Goal: Task Accomplishment & Management: Complete application form

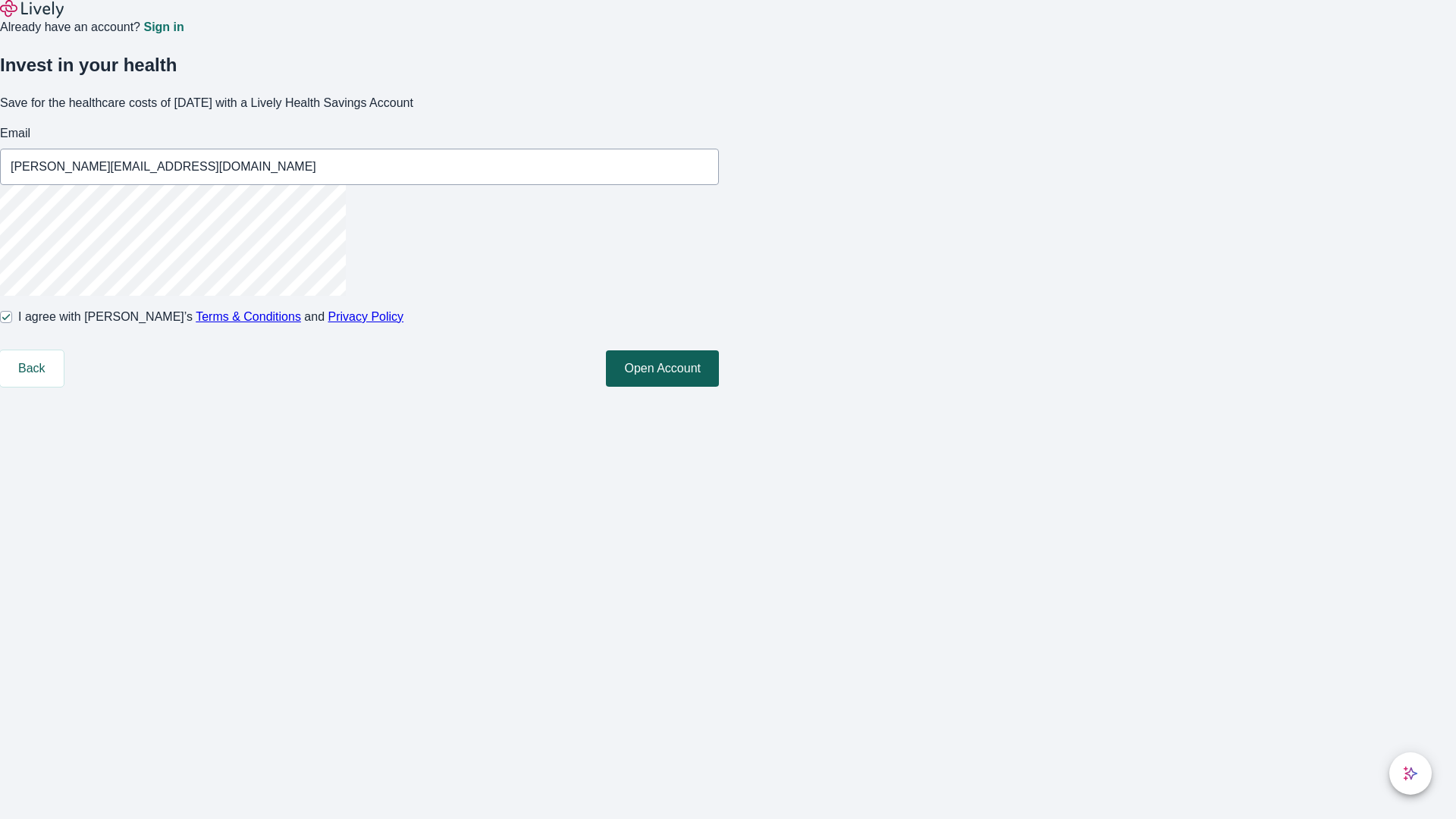
click at [718, 387] on button "Open Account" at bounding box center [662, 368] width 113 height 37
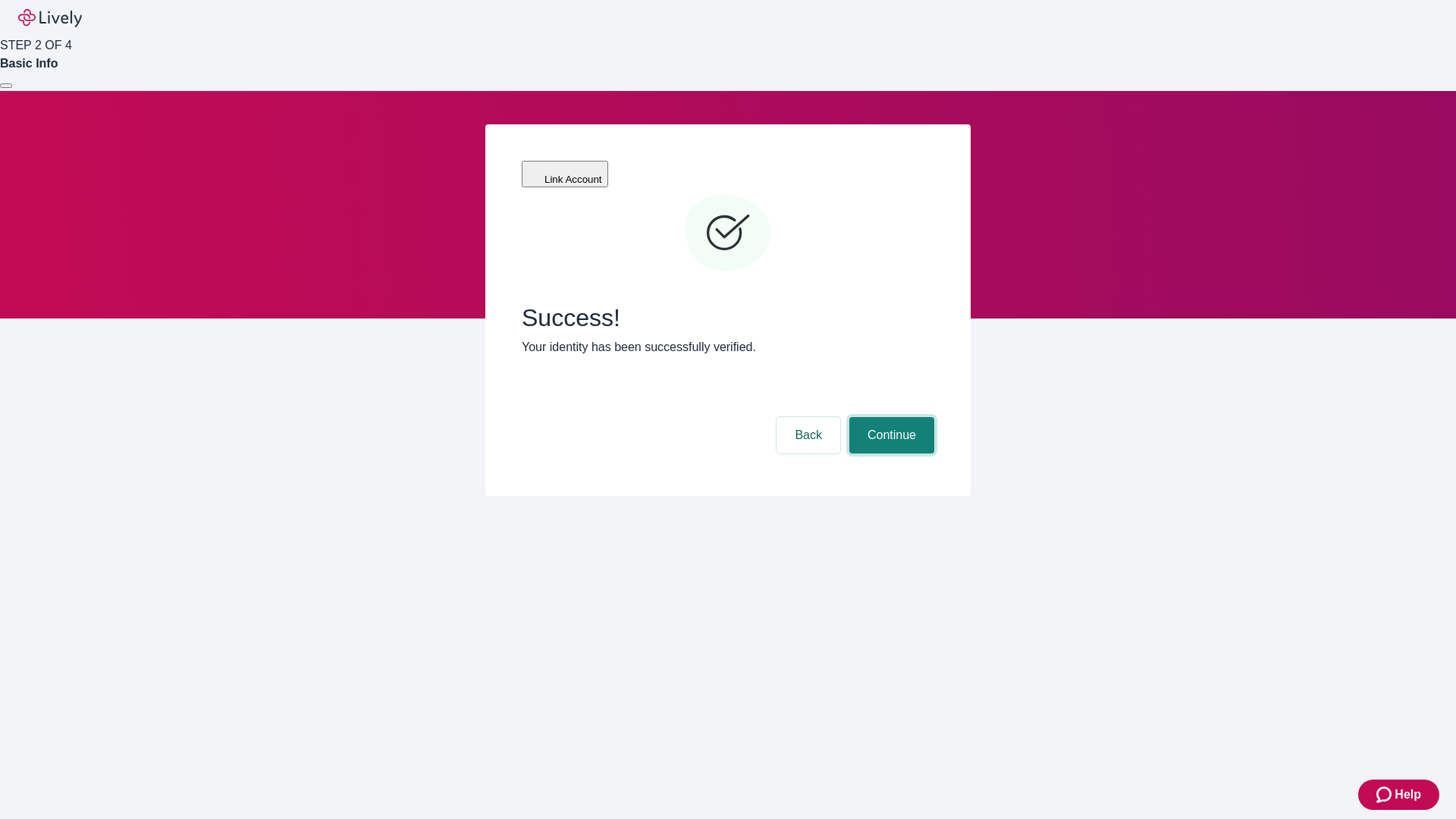
click at [889, 417] on button "Continue" at bounding box center [892, 435] width 85 height 37
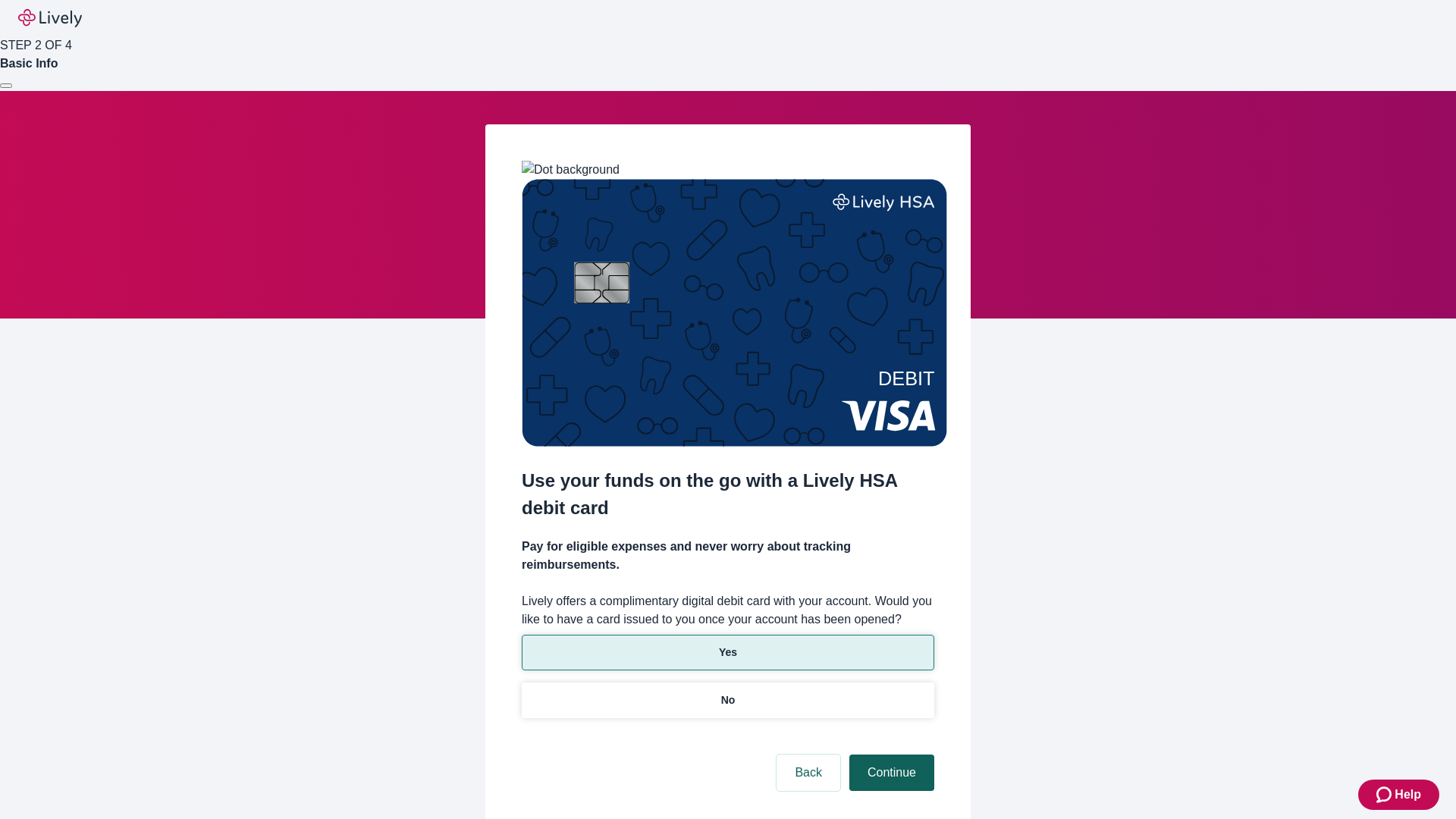
click at [727, 692] on p "No" at bounding box center [728, 699] width 14 height 16
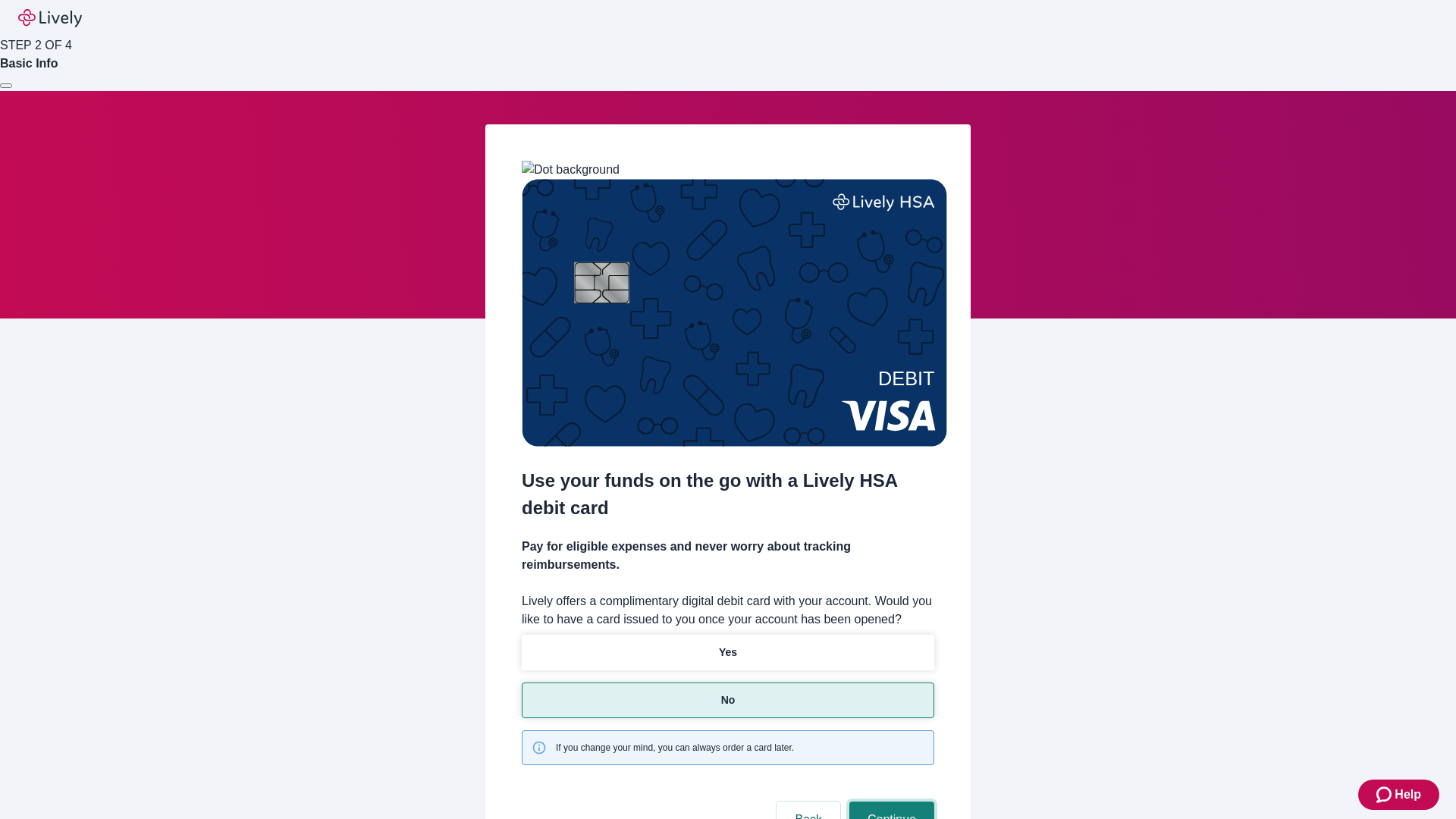
click at [889, 801] on button "Continue" at bounding box center [892, 820] width 85 height 37
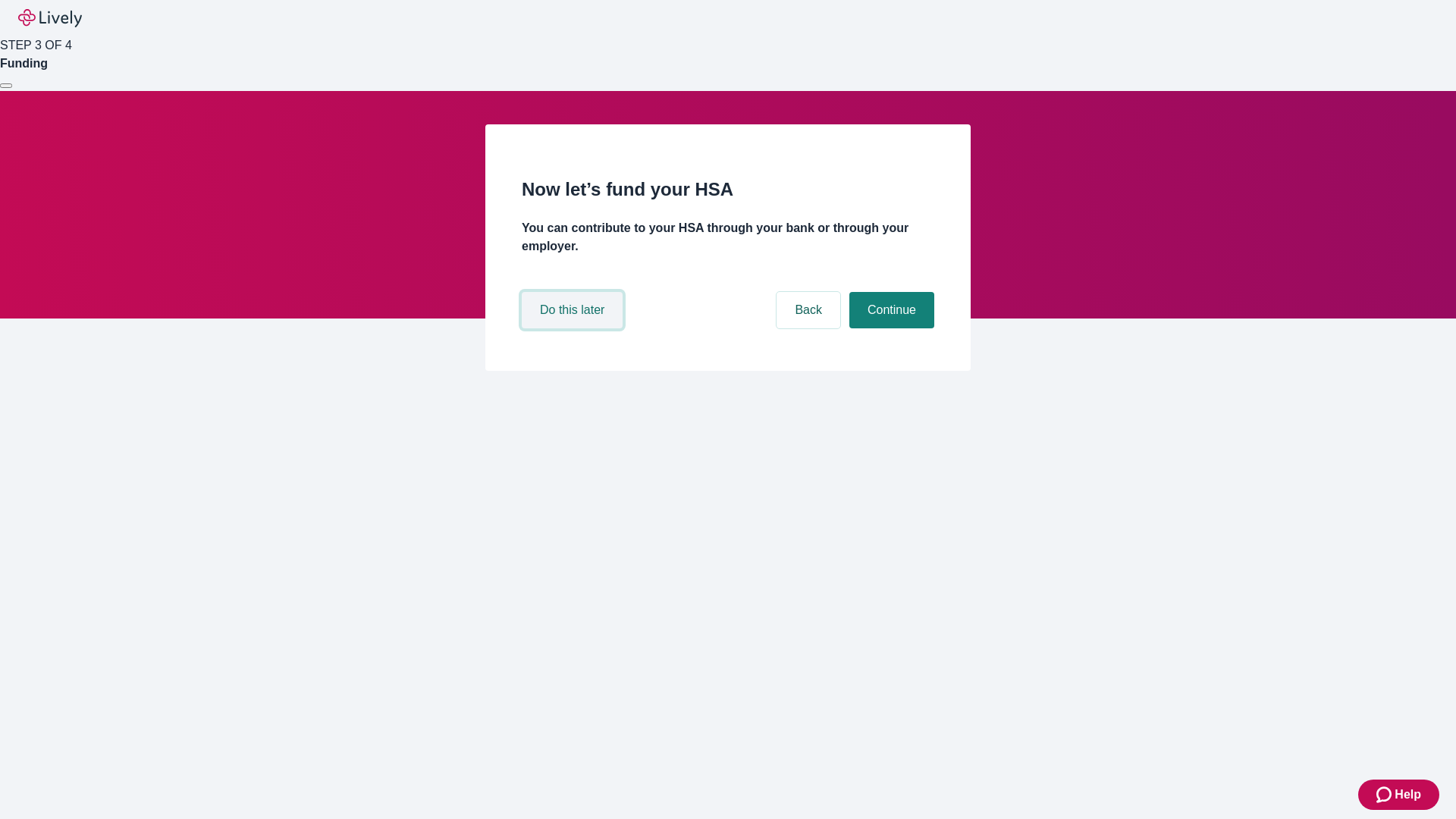
click at [574, 328] on button "Do this later" at bounding box center [572, 311] width 100 height 37
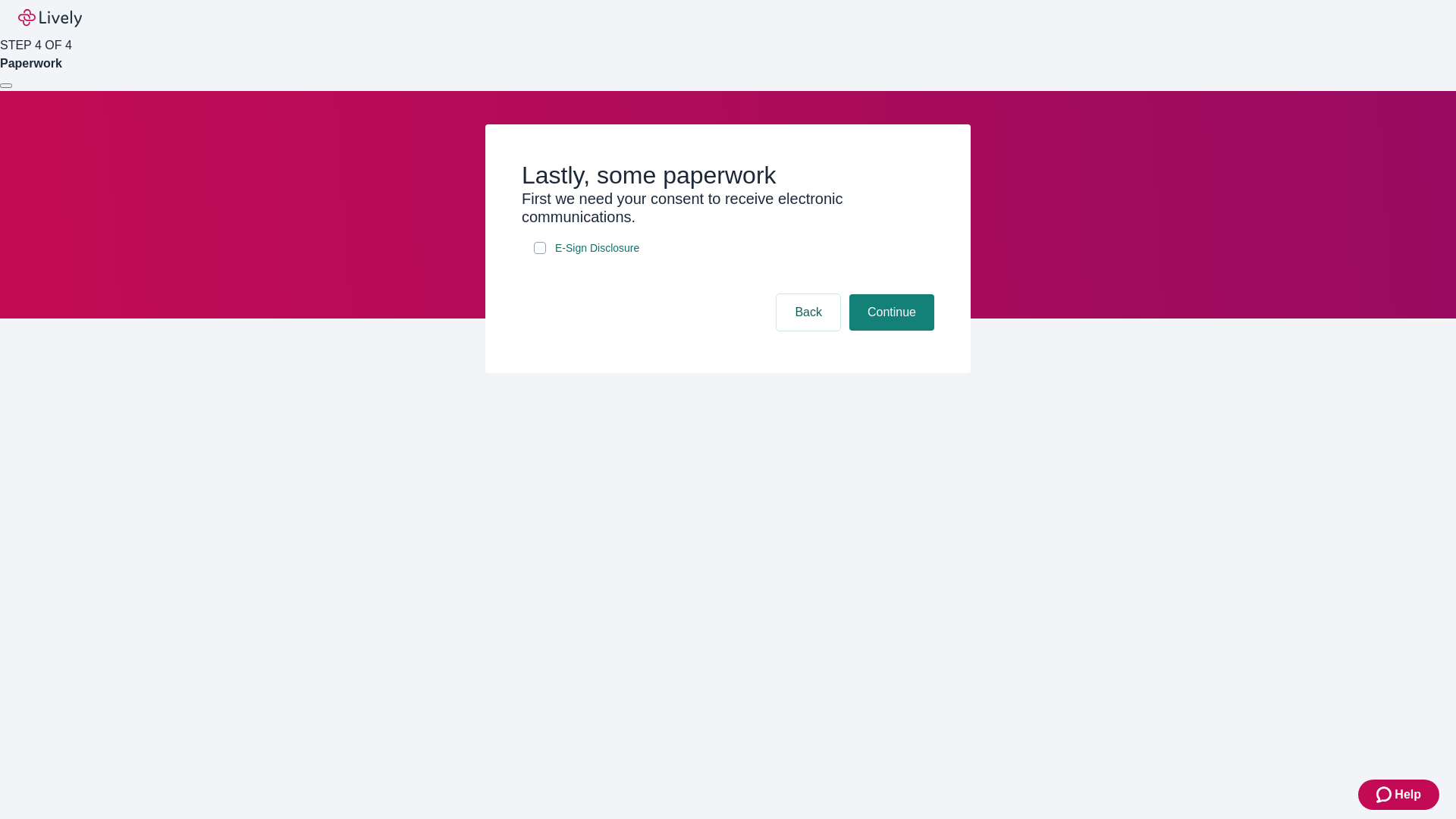
click at [540, 254] on input "E-Sign Disclosure" at bounding box center [540, 248] width 12 height 12
checkbox input "true"
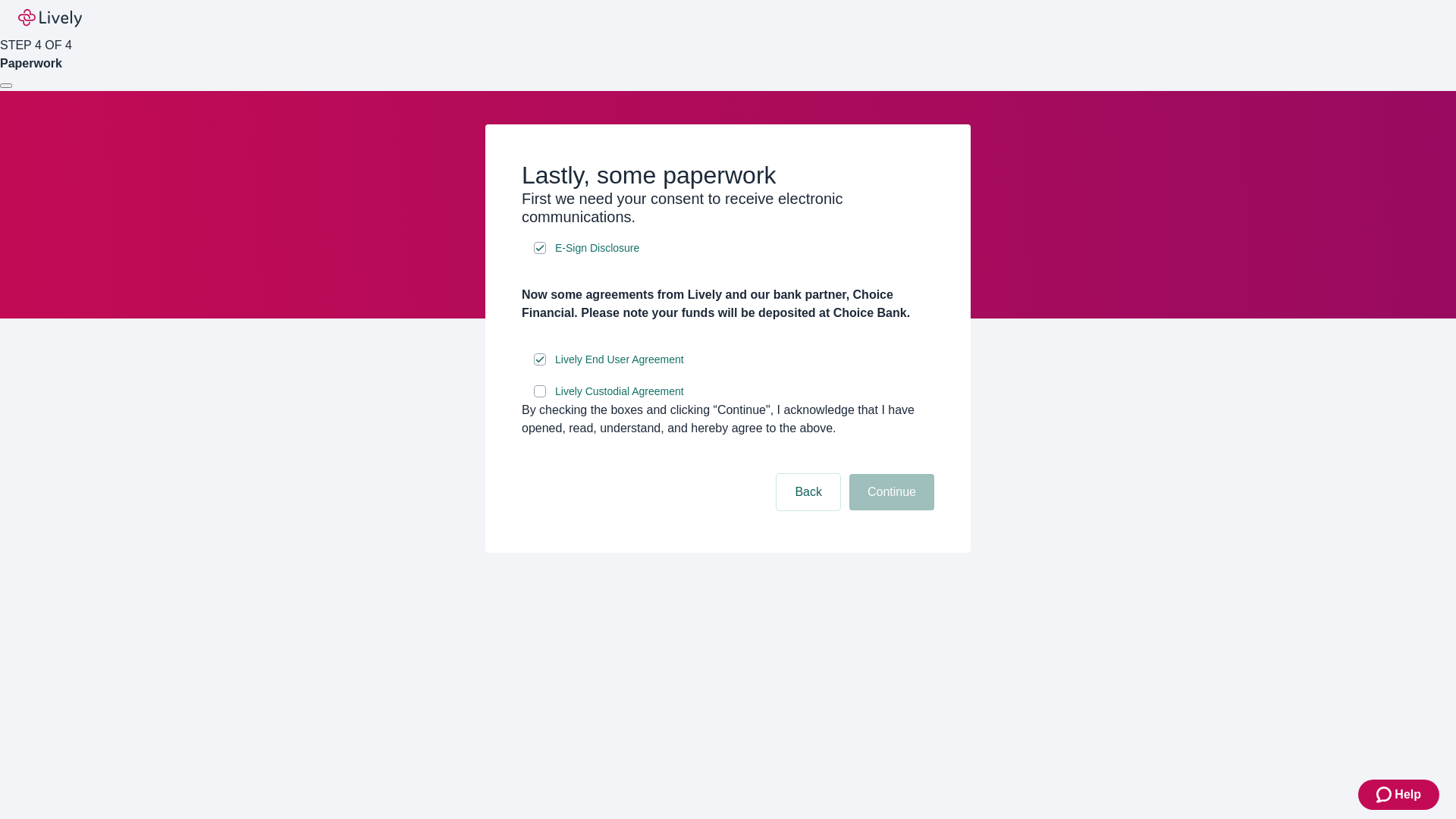
click at [540, 397] on input "Lively Custodial Agreement" at bounding box center [540, 391] width 12 height 12
checkbox input "true"
click at [889, 510] on button "Continue" at bounding box center [892, 492] width 85 height 37
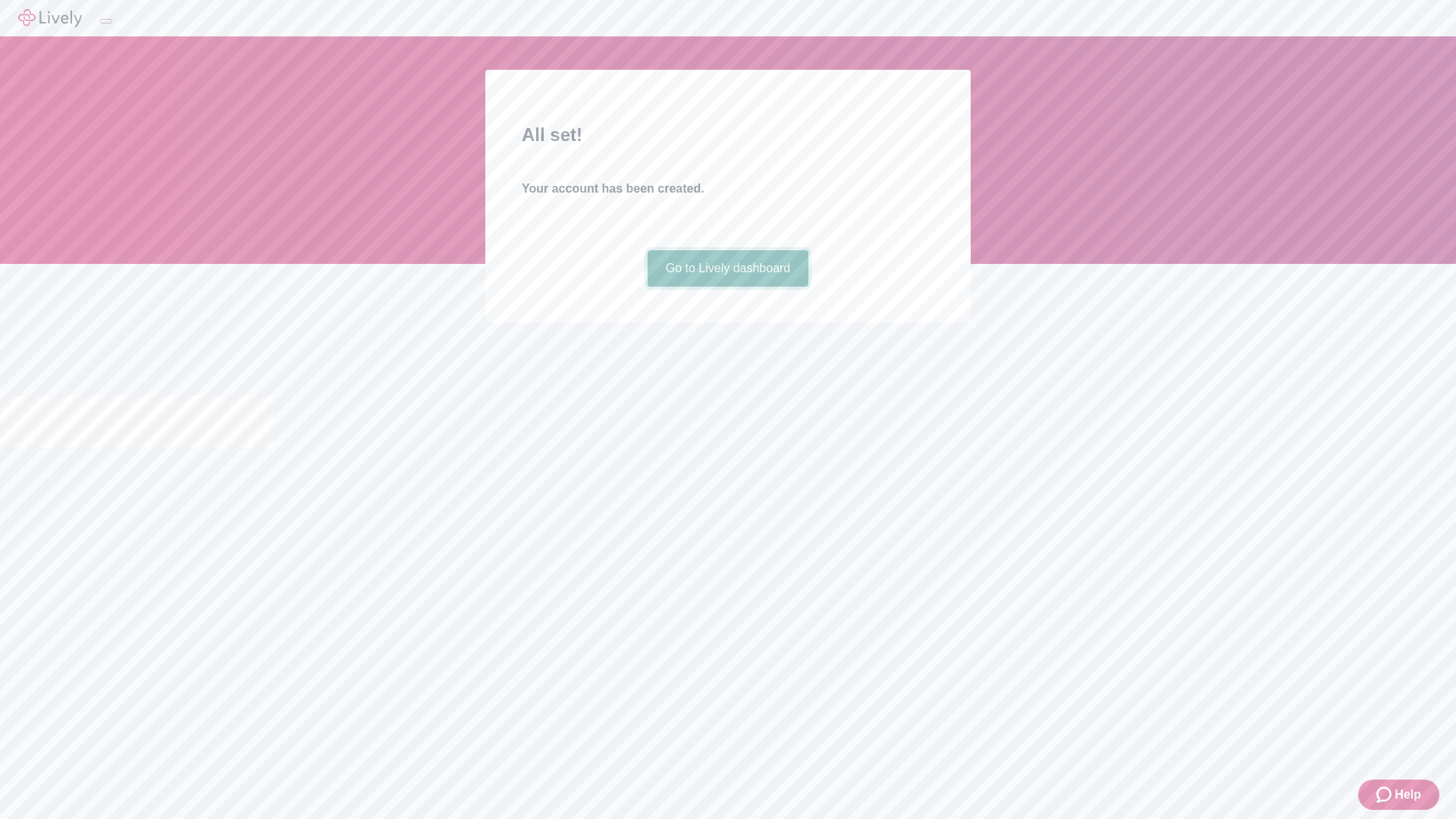
click at [727, 287] on link "Go to Lively dashboard" at bounding box center [728, 269] width 161 height 37
